Goal: Information Seeking & Learning: Learn about a topic

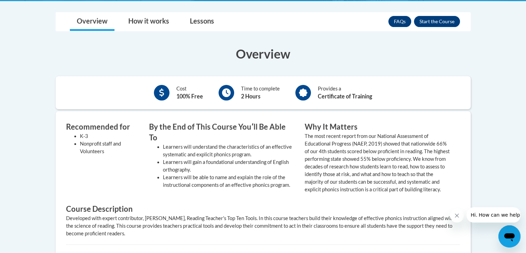
scroll to position [216, 0]
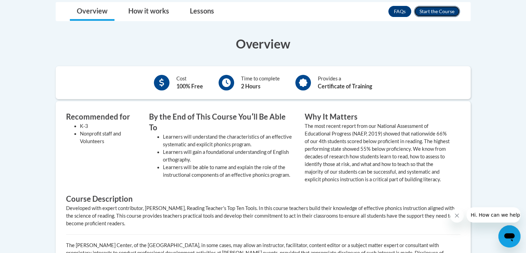
click at [443, 14] on button "Enroll" at bounding box center [437, 11] width 46 height 11
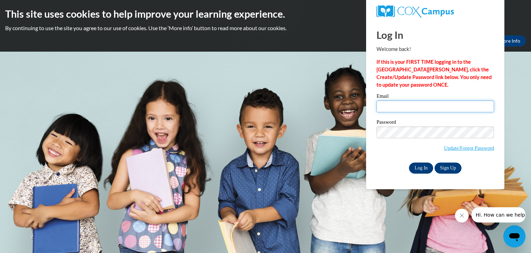
type input "[EMAIL_ADDRESS][DOMAIN_NAME]"
click at [423, 168] on input "Log In" at bounding box center [421, 167] width 24 height 11
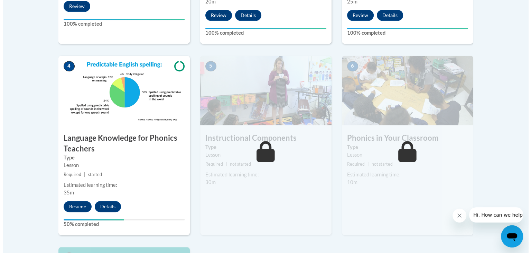
scroll to position [374, 0]
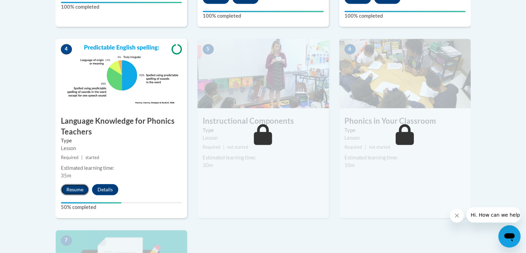
click at [79, 190] on button "Resume" at bounding box center [75, 189] width 28 height 11
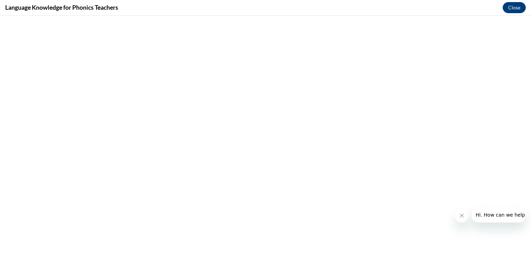
click at [460, 215] on icon "Close message from company" at bounding box center [462, 215] width 6 height 6
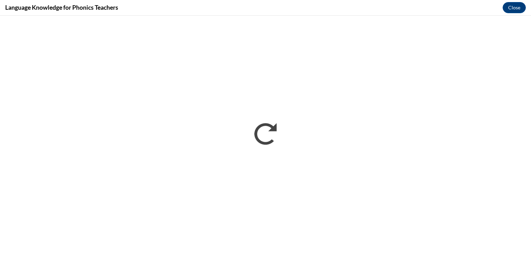
scroll to position [0, 0]
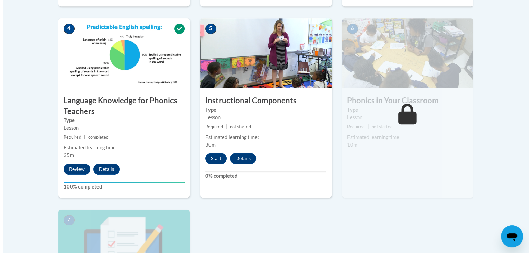
scroll to position [382, 0]
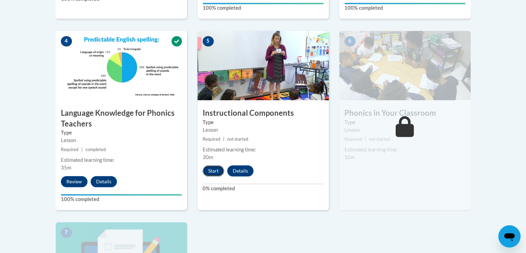
click at [213, 173] on button "Start" at bounding box center [213, 170] width 21 height 11
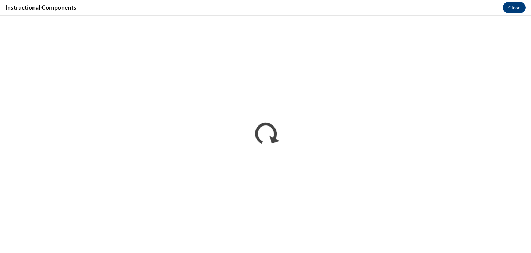
scroll to position [0, 0]
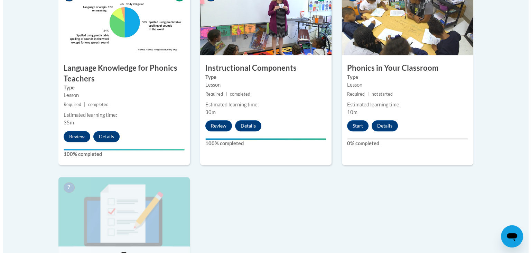
scroll to position [427, 0]
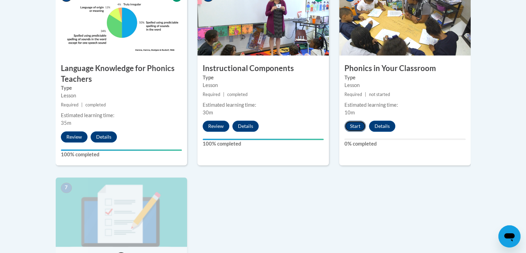
click at [352, 123] on button "Start" at bounding box center [355, 125] width 21 height 11
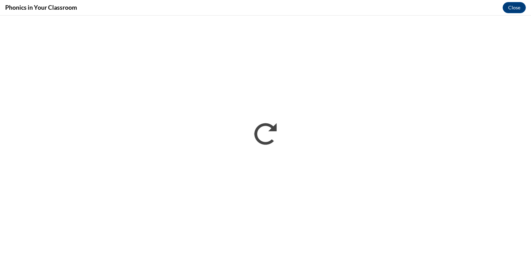
scroll to position [0, 0]
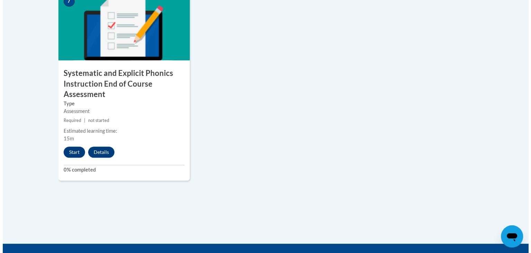
scroll to position [616, 0]
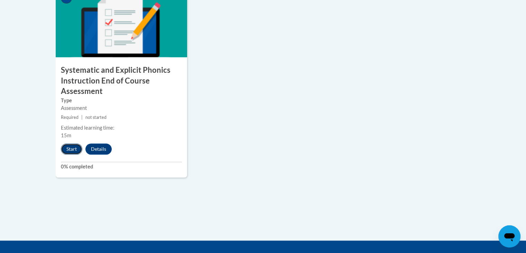
click at [72, 148] on button "Start" at bounding box center [71, 148] width 21 height 11
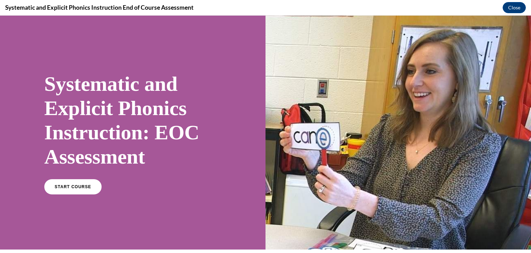
scroll to position [0, 0]
click at [69, 186] on span "START COURSE" at bounding box center [73, 186] width 38 height 5
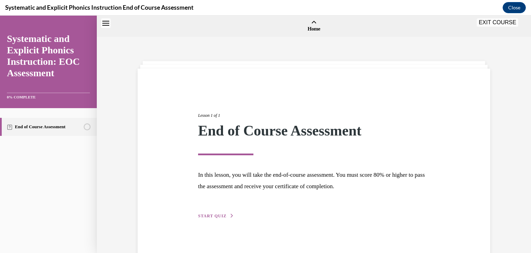
scroll to position [21, 0]
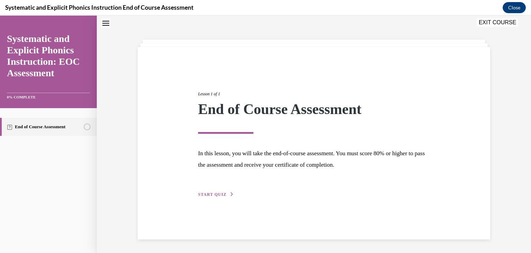
click at [215, 194] on span "START QUIZ" at bounding box center [212, 194] width 28 height 5
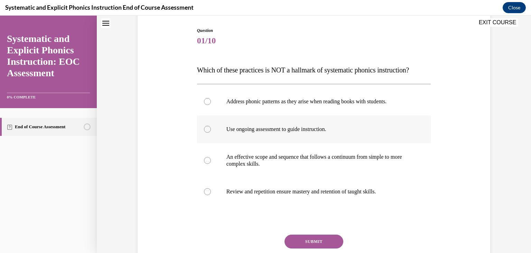
scroll to position [71, 0]
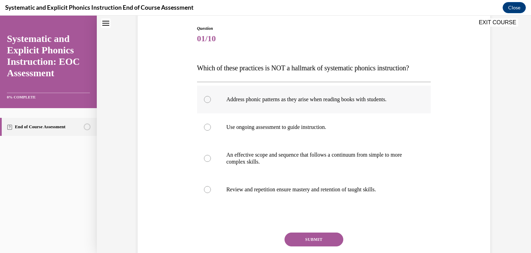
click at [405, 99] on p "Address phonic patterns as they arise when reading books with students." at bounding box center [321, 99] width 188 height 7
click at [327, 235] on button "SUBMIT" at bounding box center [314, 239] width 59 height 14
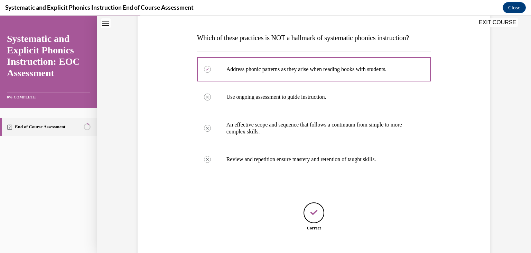
scroll to position [143, 0]
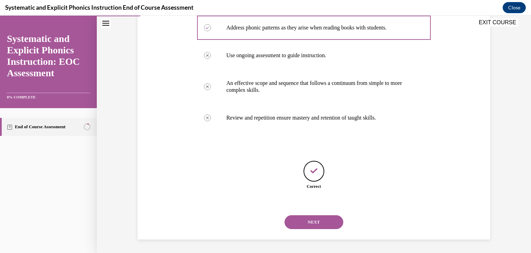
click at [326, 221] on button "NEXT" at bounding box center [314, 222] width 59 height 14
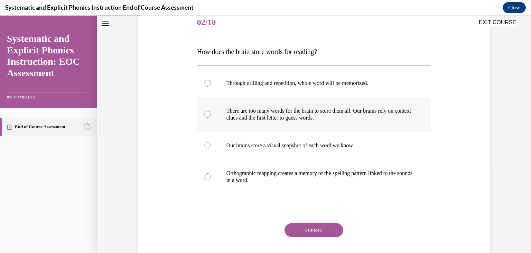
scroll to position [87, 0]
click at [386, 179] on p "Orthographic mapping creates a memory of the spelling pattern linked to the sou…" at bounding box center [321, 177] width 188 height 14
click at [299, 227] on button "SUBMIT" at bounding box center [314, 230] width 59 height 14
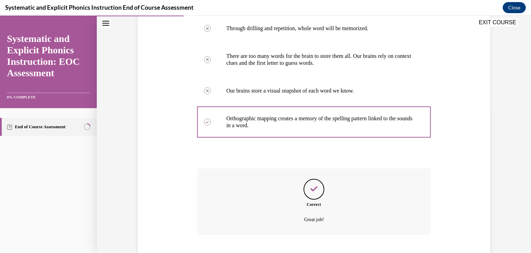
scroll to position [184, 0]
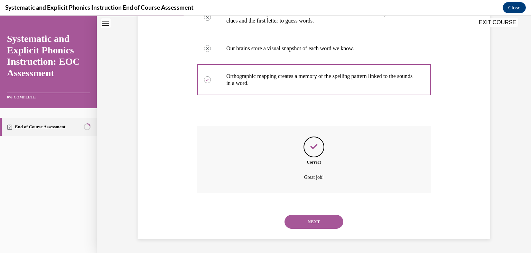
click at [303, 220] on button "NEXT" at bounding box center [314, 222] width 59 height 14
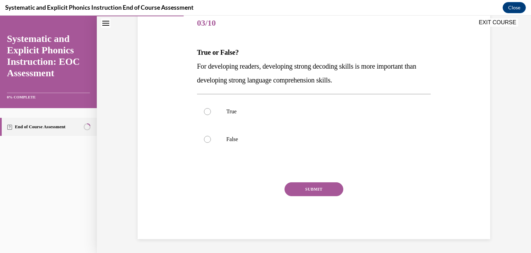
scroll to position [77, 0]
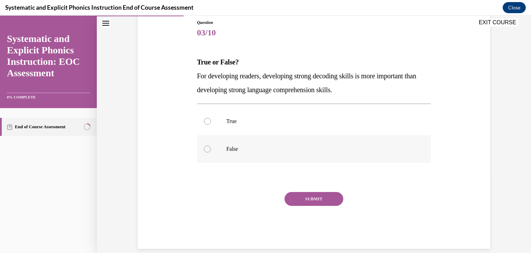
click at [215, 145] on div at bounding box center [314, 149] width 234 height 28
click at [326, 199] on button "SUBMIT" at bounding box center [314, 199] width 59 height 14
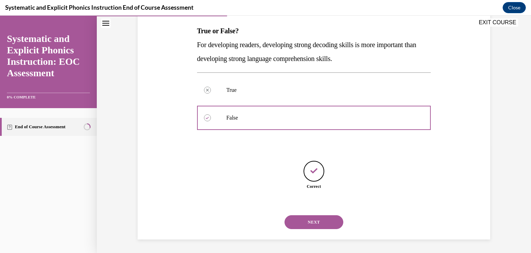
scroll to position [108, 0]
click at [318, 222] on button "NEXT" at bounding box center [314, 222] width 59 height 14
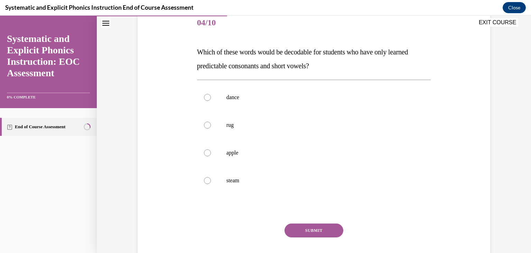
scroll to position [87, 0]
click at [239, 125] on p "rug" at bounding box center [321, 124] width 188 height 7
click at [311, 229] on button "SUBMIT" at bounding box center [314, 230] width 59 height 14
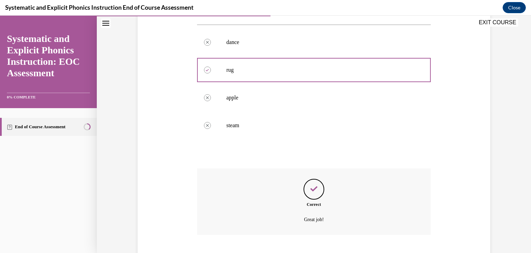
scroll to position [184, 0]
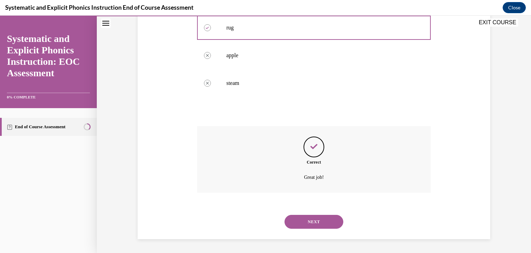
click at [311, 223] on button "NEXT" at bounding box center [314, 222] width 59 height 14
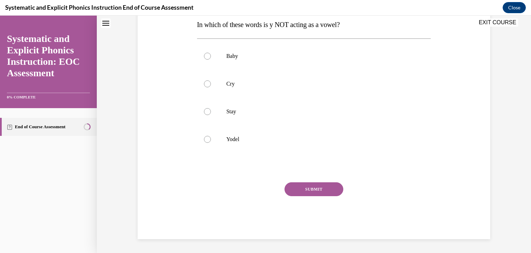
scroll to position [0, 0]
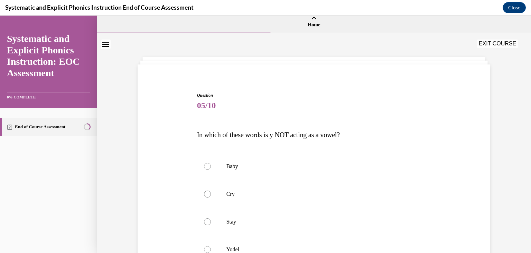
click at [311, 223] on p "Stay" at bounding box center [321, 221] width 188 height 7
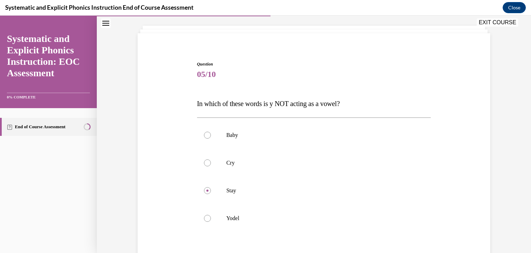
scroll to position [44, 0]
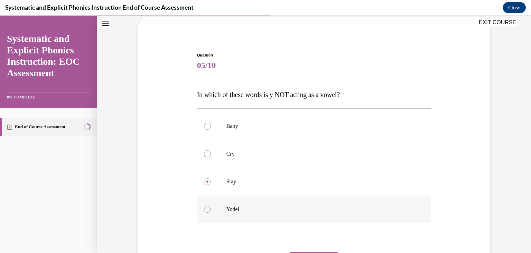
click at [274, 212] on p "Yodel" at bounding box center [321, 209] width 188 height 7
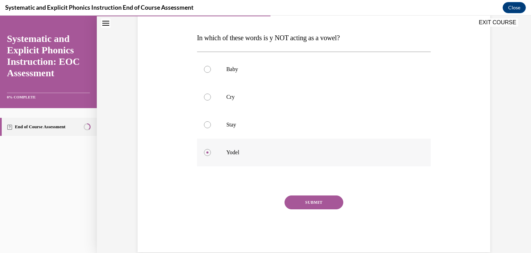
scroll to position [114, 0]
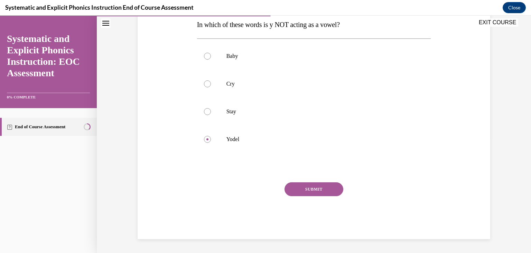
click at [311, 189] on button "SUBMIT" at bounding box center [314, 189] width 59 height 14
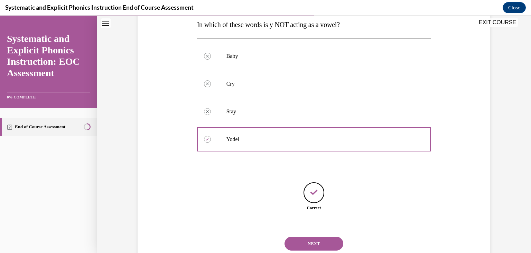
scroll to position [136, 0]
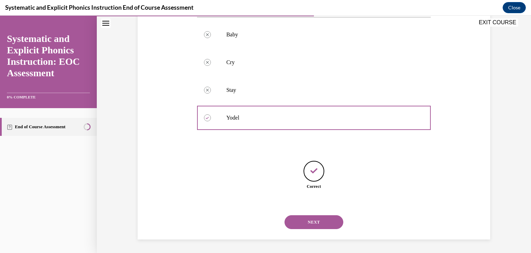
click at [316, 220] on button "NEXT" at bounding box center [314, 222] width 59 height 14
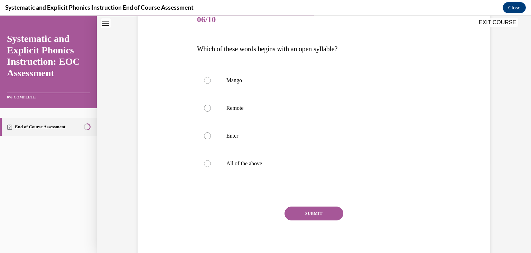
scroll to position [90, 0]
click at [284, 119] on div at bounding box center [314, 108] width 234 height 28
click at [313, 208] on button "SUBMIT" at bounding box center [314, 213] width 59 height 14
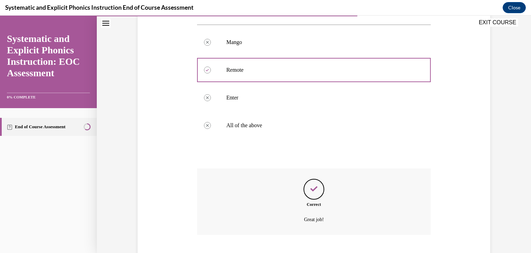
scroll to position [170, 0]
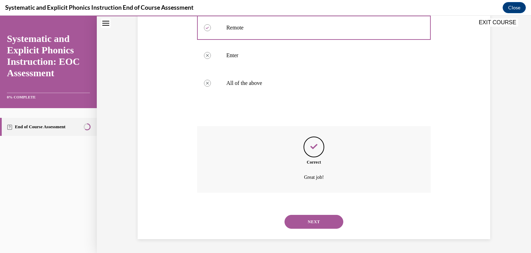
click at [314, 217] on button "NEXT" at bounding box center [314, 222] width 59 height 14
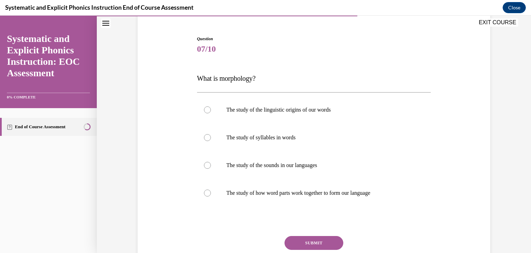
scroll to position [61, 0]
click at [309, 194] on p "The study of how word parts work together to form our language" at bounding box center [321, 192] width 188 height 7
click at [314, 239] on button "SUBMIT" at bounding box center [314, 242] width 59 height 14
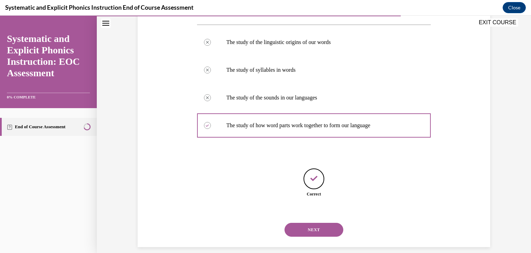
scroll to position [136, 0]
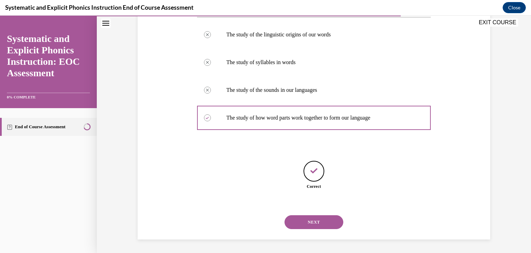
click at [311, 219] on button "NEXT" at bounding box center [314, 222] width 59 height 14
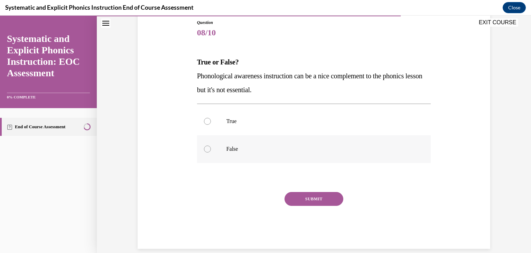
click at [244, 156] on div at bounding box center [314, 149] width 234 height 28
click at [297, 200] on button "SUBMIT" at bounding box center [314, 199] width 59 height 14
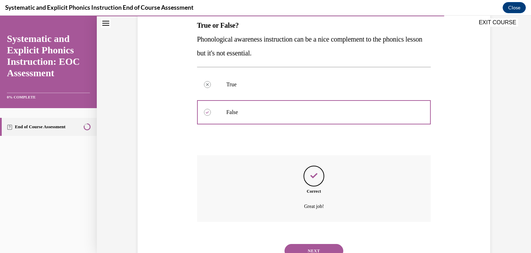
scroll to position [143, 0]
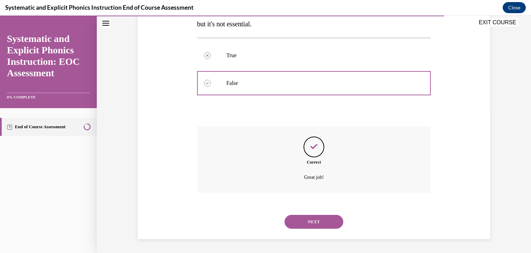
click at [310, 224] on button "NEXT" at bounding box center [314, 222] width 59 height 14
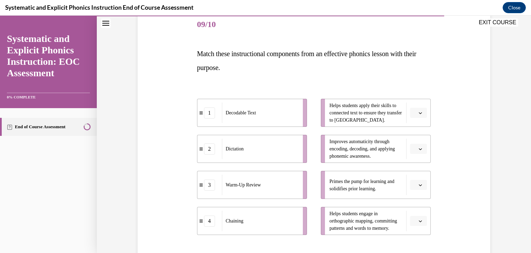
scroll to position [111, 0]
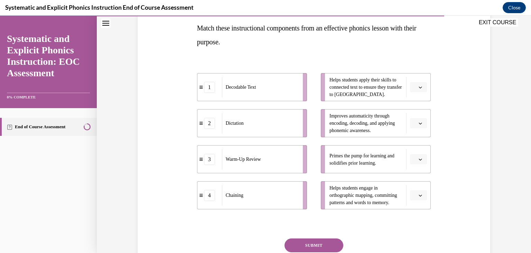
click at [423, 87] on button "button" at bounding box center [418, 87] width 17 height 10
click at [419, 119] on div "1" at bounding box center [415, 116] width 17 height 14
click at [419, 119] on button "button" at bounding box center [418, 123] width 17 height 10
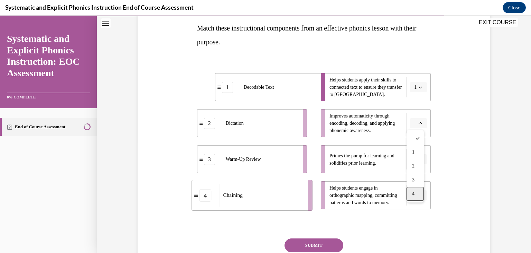
click at [421, 194] on div "4" at bounding box center [415, 193] width 17 height 14
click at [414, 159] on span "Please select an option" at bounding box center [415, 159] width 2 height 7
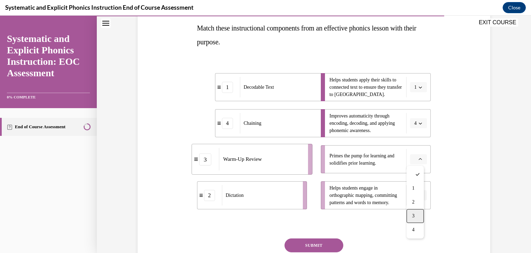
click at [415, 220] on div "3" at bounding box center [415, 216] width 17 height 14
click at [422, 197] on button "button" at bounding box center [418, 195] width 17 height 10
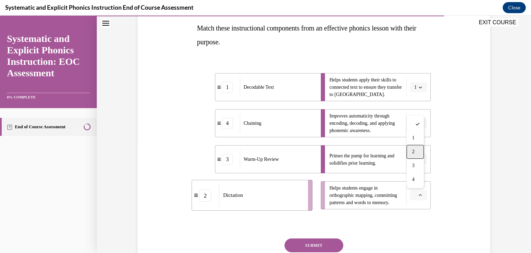
click at [419, 149] on div "2" at bounding box center [415, 152] width 17 height 14
click at [327, 243] on button "SUBMIT" at bounding box center [314, 245] width 59 height 14
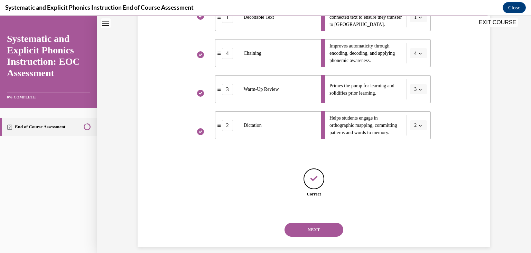
scroll to position [189, 0]
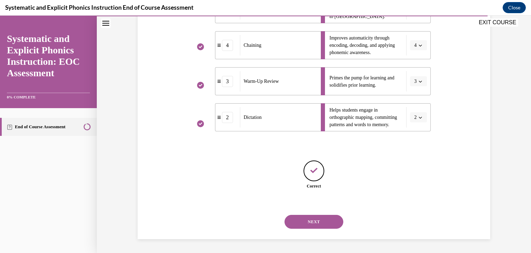
click at [320, 224] on button "NEXT" at bounding box center [314, 222] width 59 height 14
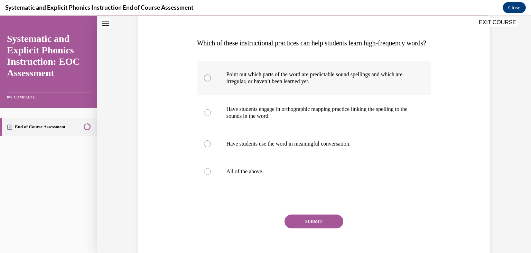
scroll to position [96, 0]
click at [235, 174] on p "All of the above." at bounding box center [321, 170] width 188 height 7
click at [305, 228] on button "SUBMIT" at bounding box center [314, 221] width 59 height 14
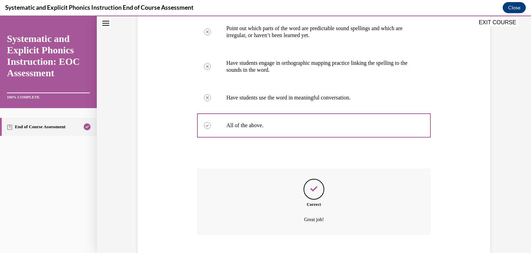
scroll to position [198, 0]
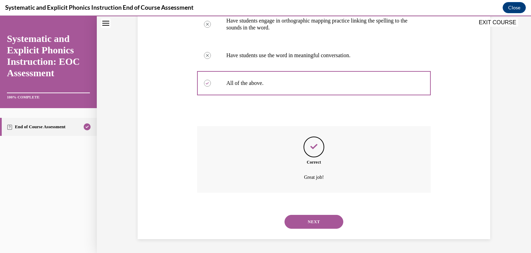
click at [304, 221] on button "NEXT" at bounding box center [314, 222] width 59 height 14
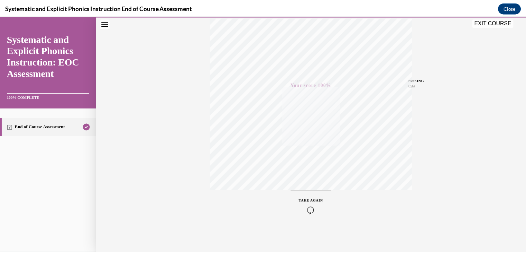
scroll to position [0, 0]
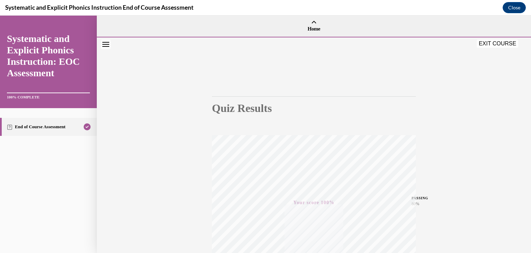
click at [498, 45] on button "EXIT COURSE" at bounding box center [498, 43] width 42 height 8
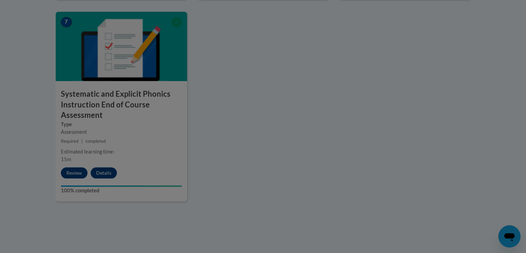
scroll to position [592, 0]
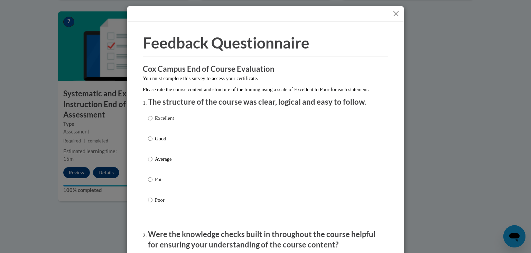
click at [393, 12] on button "Close" at bounding box center [396, 13] width 9 height 9
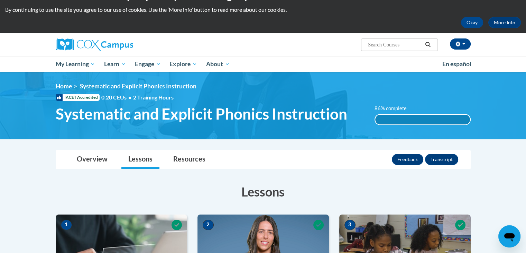
scroll to position [0, 0]
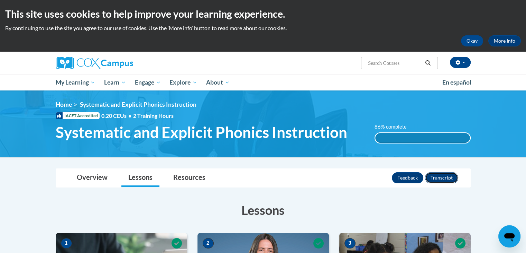
click at [435, 180] on button "Transcript" at bounding box center [441, 177] width 33 height 11
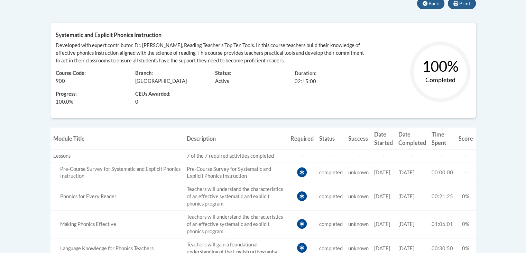
scroll to position [159, 0]
